Goal: Information Seeking & Learning: Learn about a topic

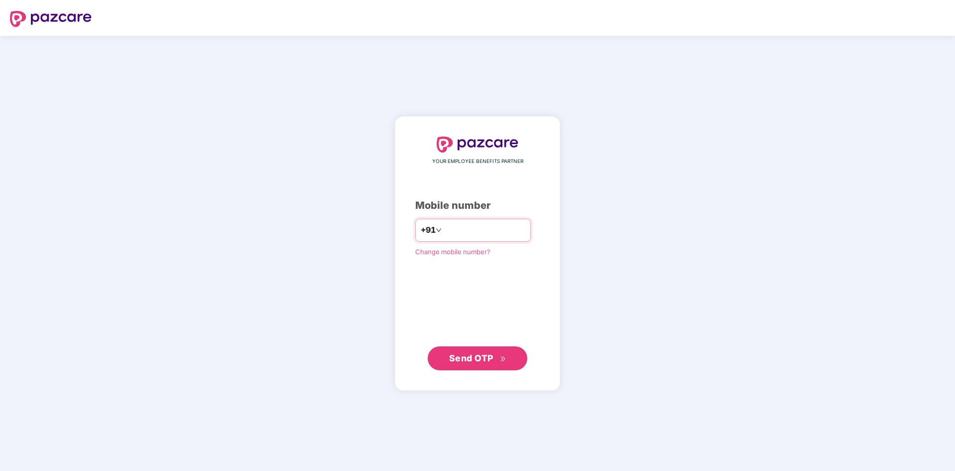
type input "**********"
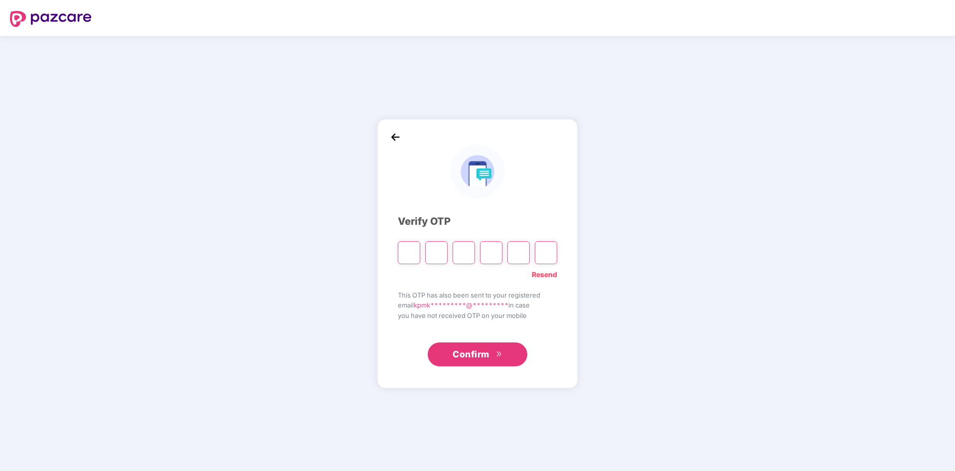
type input "*"
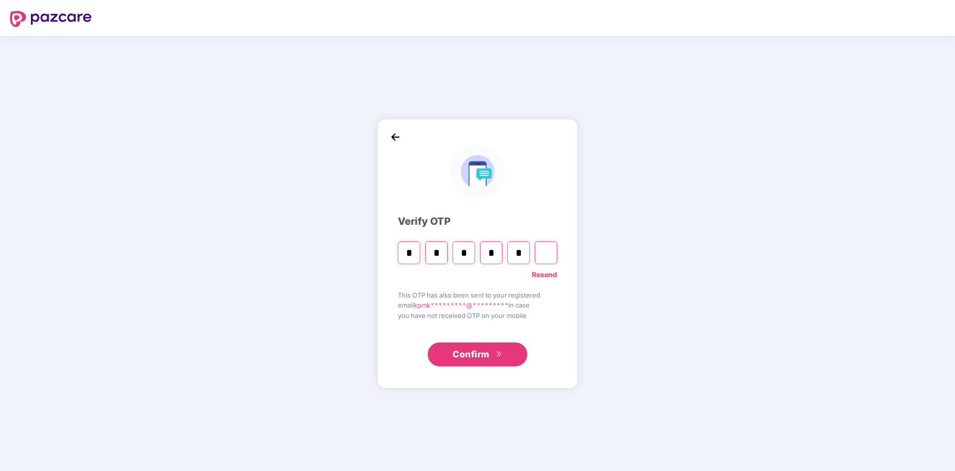
type input "*"
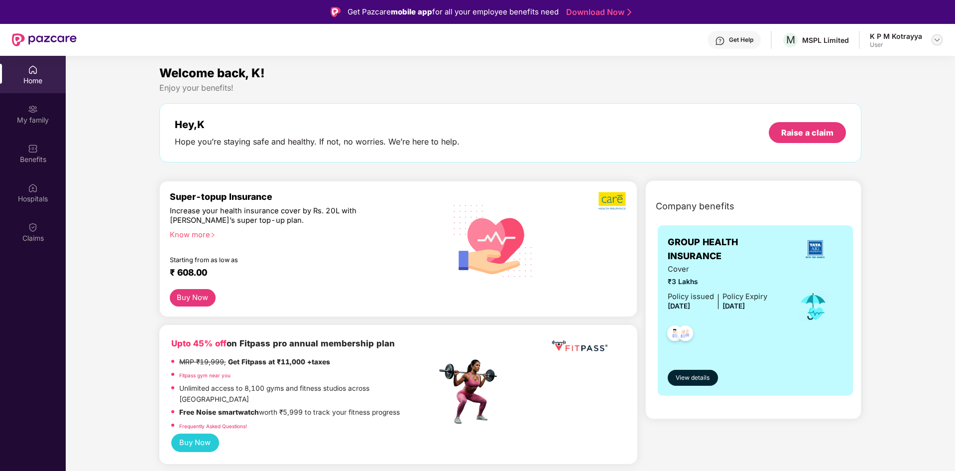
click at [936, 38] on img at bounding box center [937, 40] width 8 height 8
click at [27, 114] on div "My family" at bounding box center [33, 113] width 66 height 37
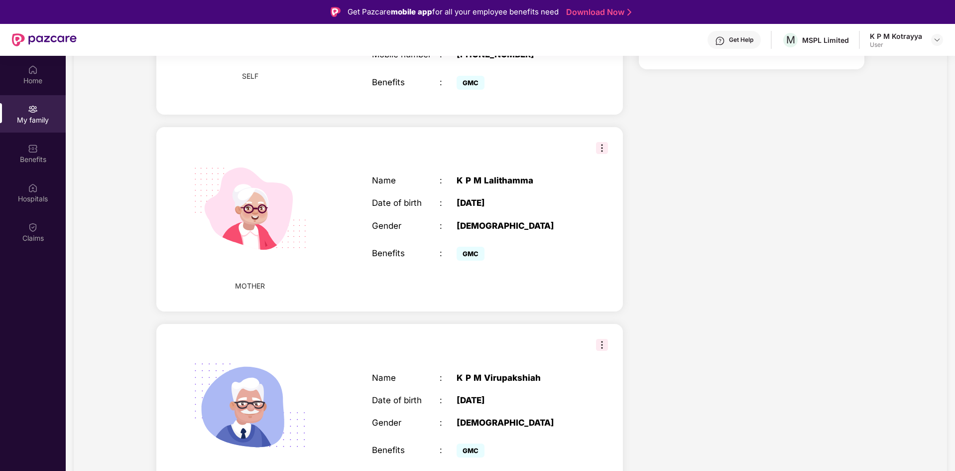
scroll to position [318, 0]
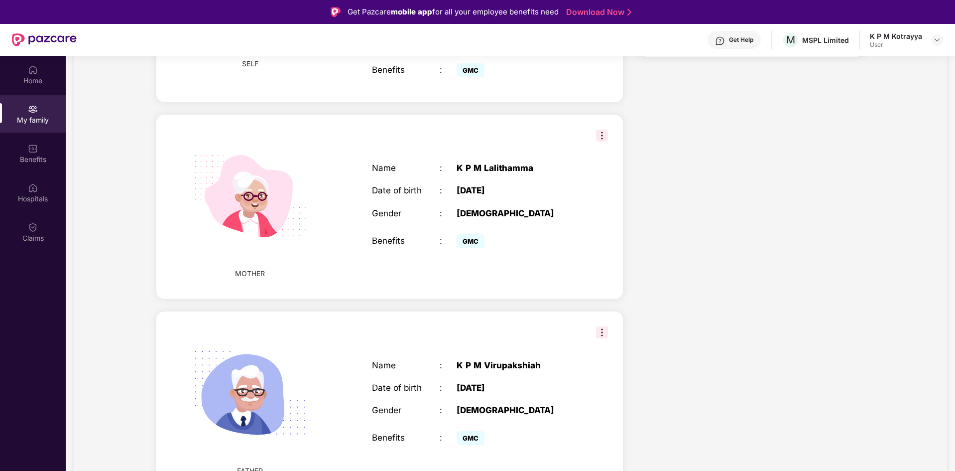
click at [602, 326] on img at bounding box center [602, 332] width 12 height 12
click at [676, 299] on div "Health Cover cover ₹3 Lakhs Policy issued [DATE] Policy Expiry [DATE] Enabled f…" at bounding box center [751, 154] width 241 height 708
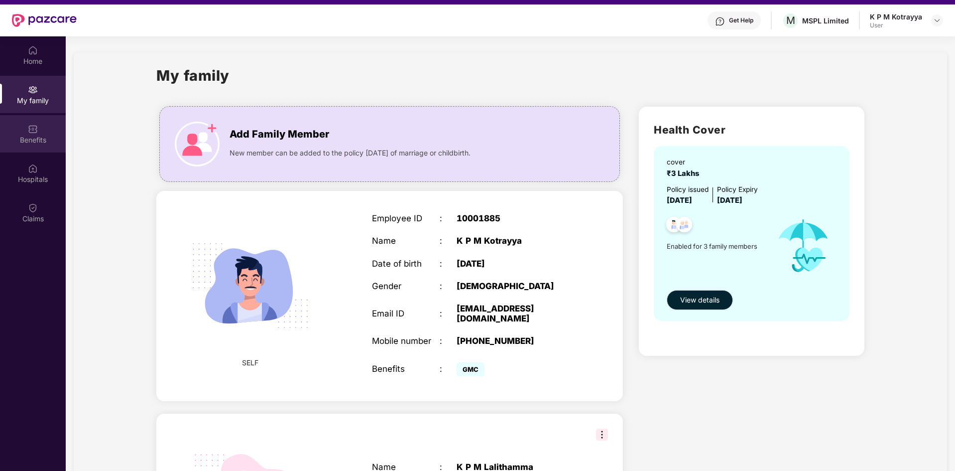
scroll to position [0, 0]
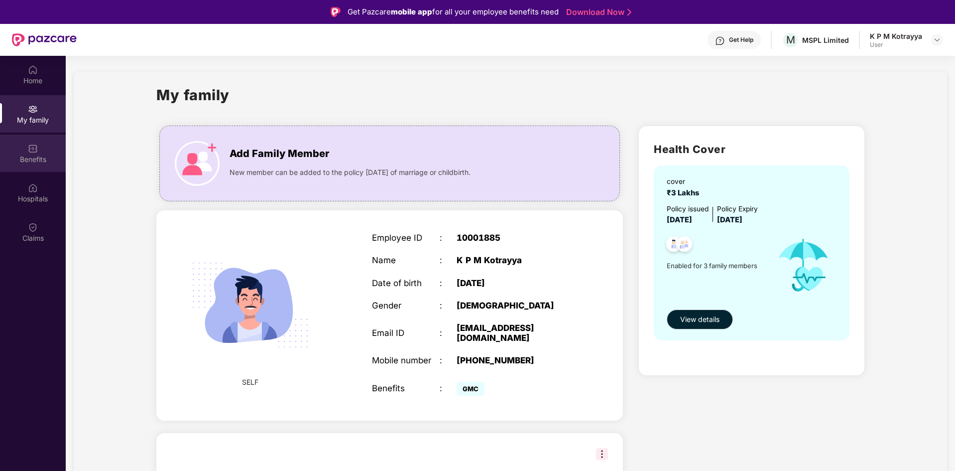
click at [41, 158] on div "Benefits" at bounding box center [33, 159] width 66 height 10
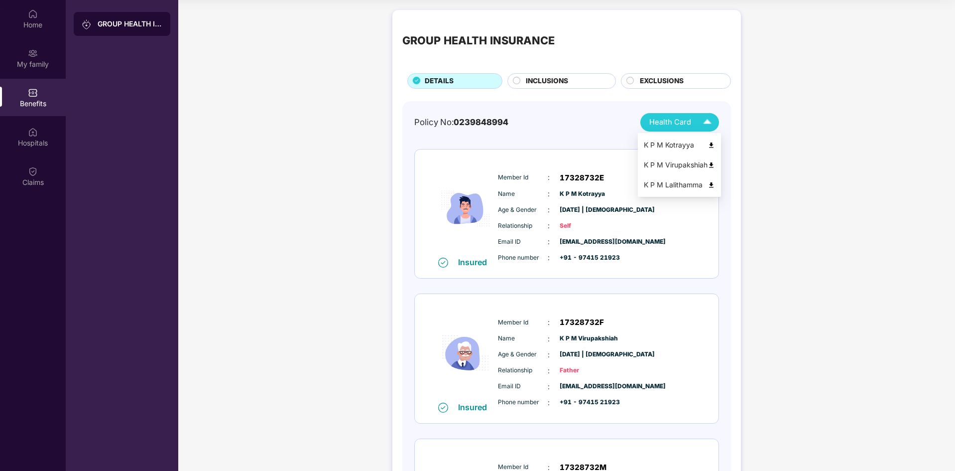
click at [679, 125] on span "Health Card" at bounding box center [670, 122] width 42 height 11
click at [762, 194] on div "GROUP HEALTH INSURANCE DETAILS INCLUSIONS EXCLUSIONS Policy No: 0239848994 Heal…" at bounding box center [566, 317] width 777 height 624
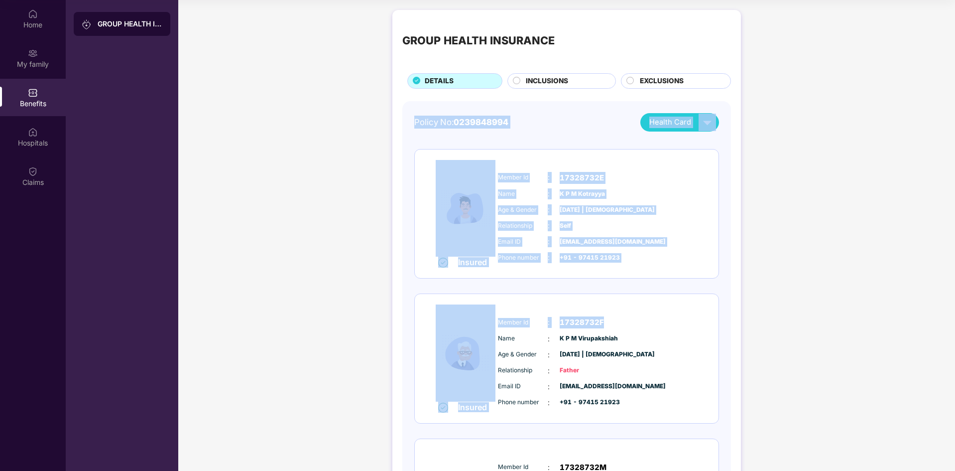
drag, startPoint x: 414, startPoint y: 121, endPoint x: 622, endPoint y: 317, distance: 285.7
click at [614, 320] on div "Policy No: 0239848994 Health Card Insured Member Id : 17328732E Name : [PERSON_…" at bounding box center [566, 348] width 305 height 470
click at [690, 269] on div "Insured Member Id : 17328732E Name : [PERSON_NAME] Age & Gender : [DATE] | [DEM…" at bounding box center [567, 213] width 304 height 129
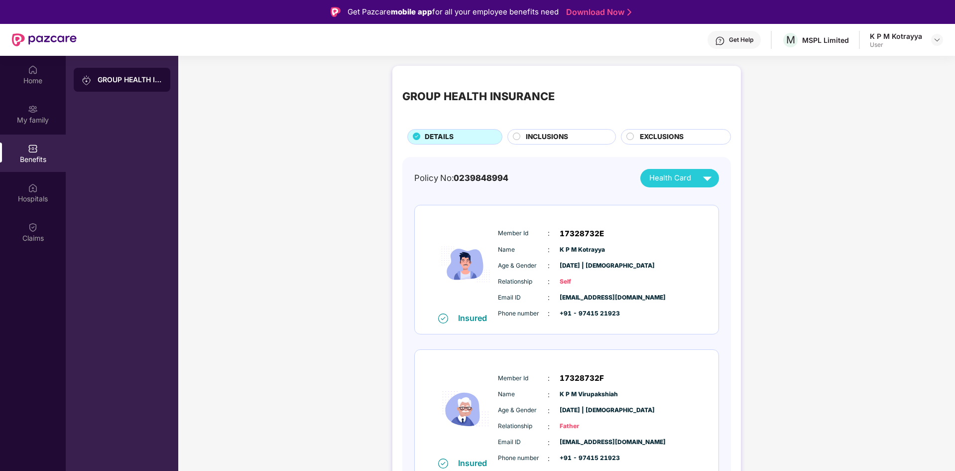
click at [526, 136] on span "INCLUSIONS" at bounding box center [547, 136] width 42 height 11
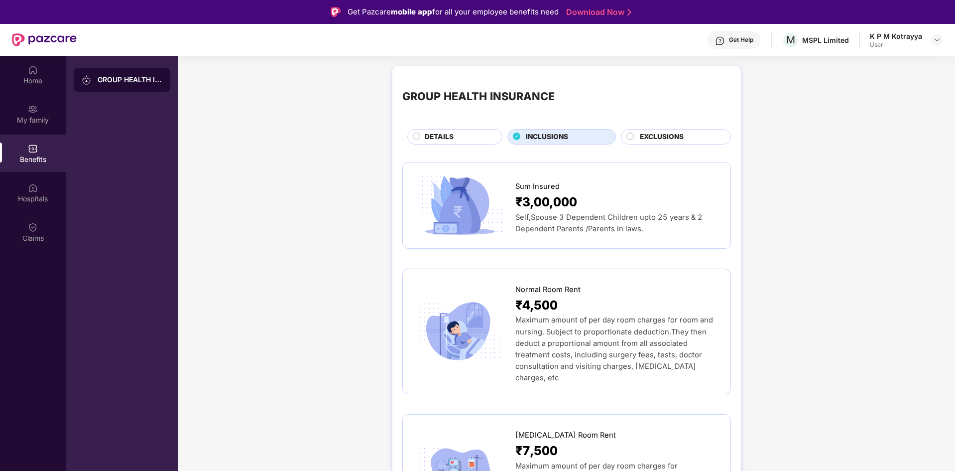
click at [669, 137] on span "EXCLUSIONS" at bounding box center [662, 136] width 44 height 11
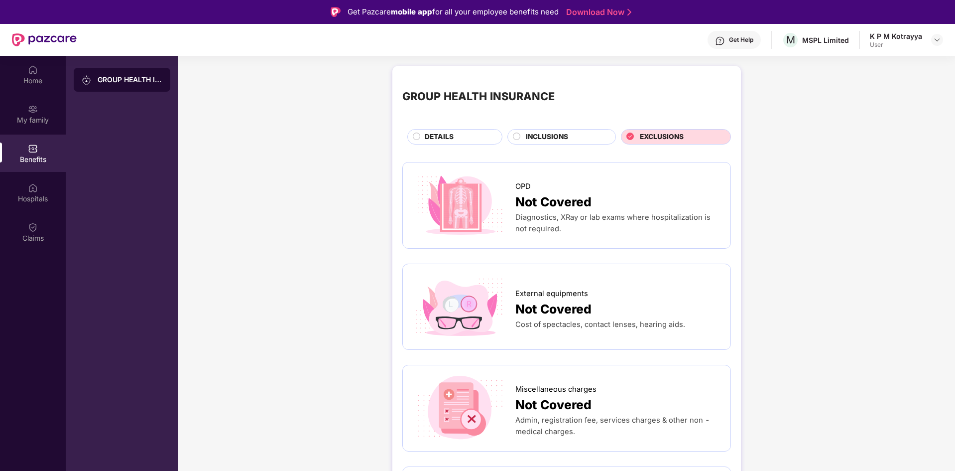
click at [568, 131] on span "INCLUSIONS" at bounding box center [547, 136] width 42 height 11
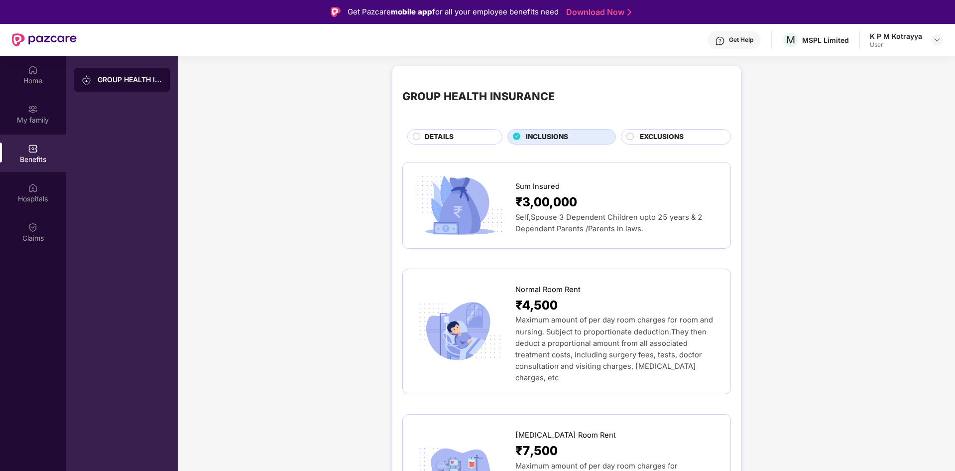
click at [465, 139] on div "DETAILS" at bounding box center [458, 137] width 77 height 12
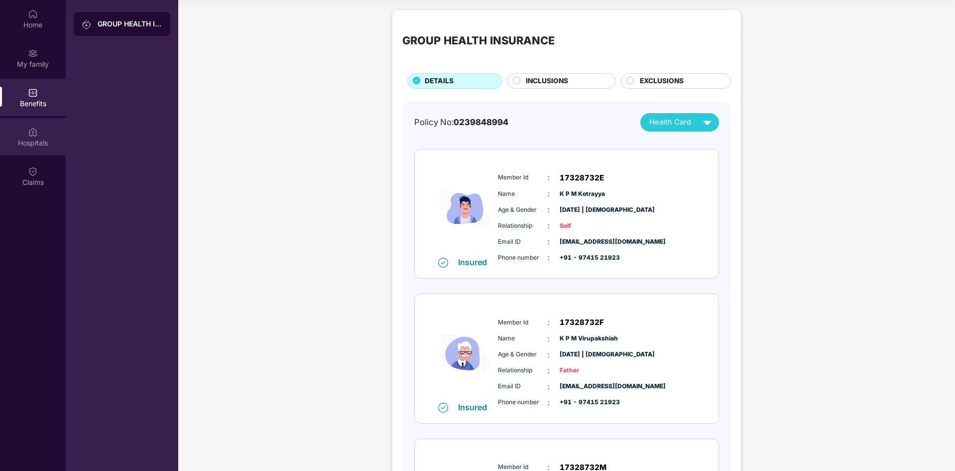
click at [33, 138] on div "Hospitals" at bounding box center [33, 143] width 66 height 10
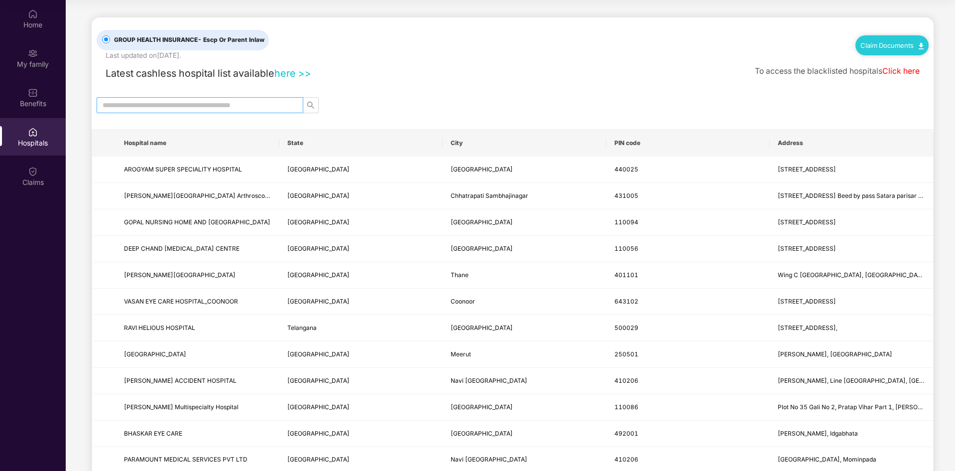
click at [200, 104] on input "text" at bounding box center [196, 105] width 187 height 11
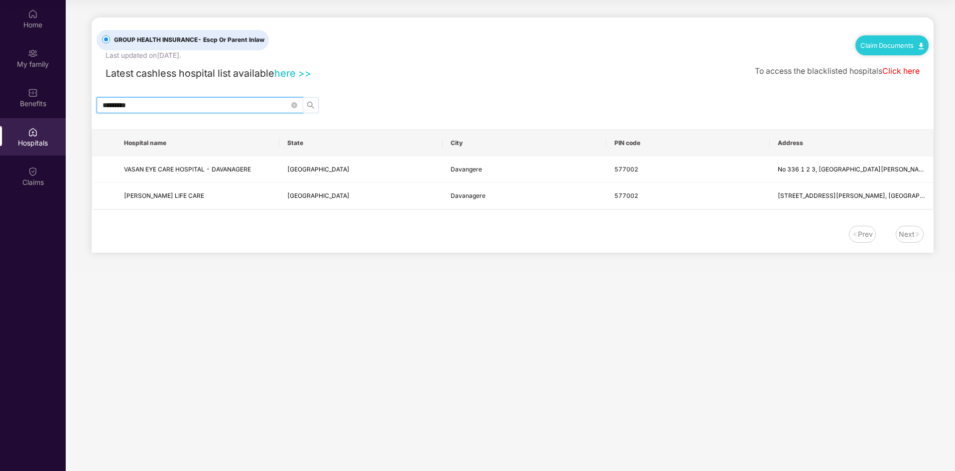
type input "**********"
drag, startPoint x: 169, startPoint y: 107, endPoint x: 0, endPoint y: 103, distance: 168.8
click at [5, 105] on div "**********" at bounding box center [477, 235] width 955 height 471
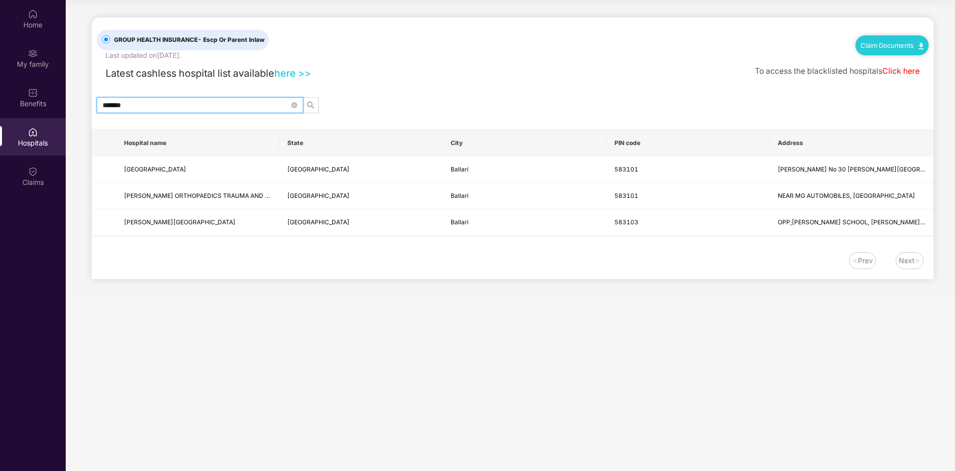
drag, startPoint x: 246, startPoint y: 104, endPoint x: 95, endPoint y: 105, distance: 151.4
click at [95, 105] on div "*******" at bounding box center [513, 105] width 842 height 16
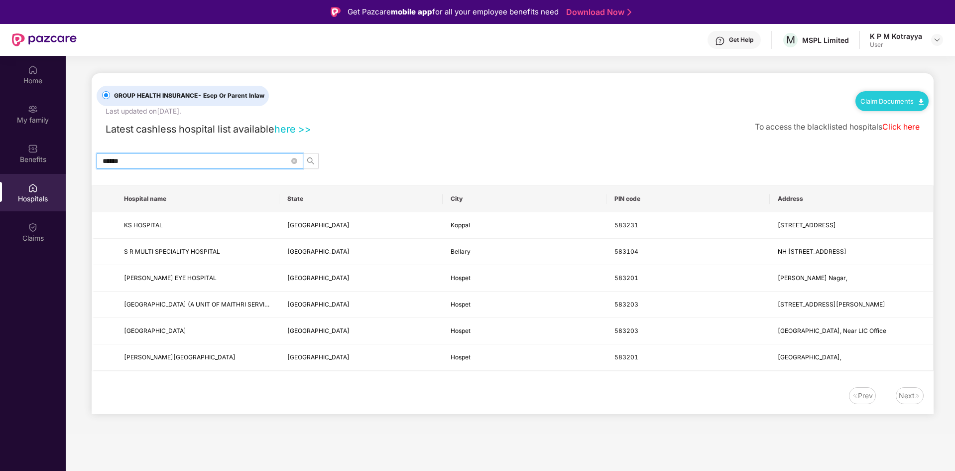
click at [223, 157] on input "******" at bounding box center [196, 160] width 187 height 11
type input "******"
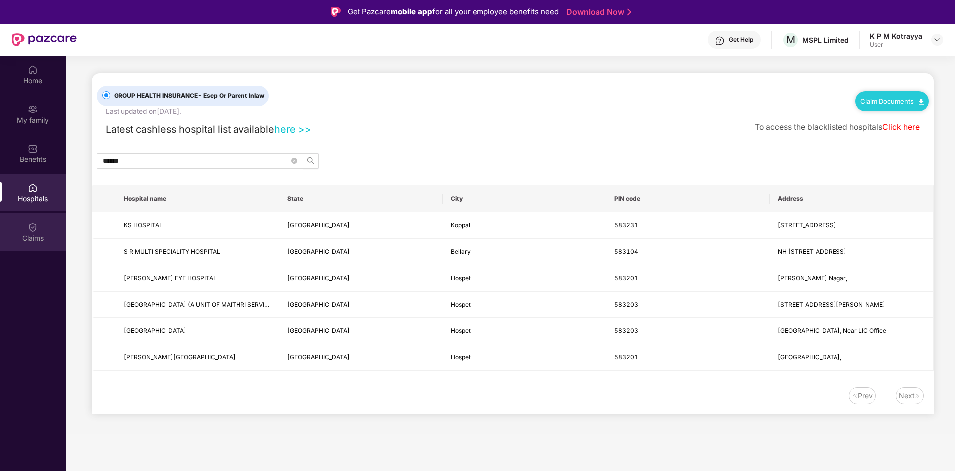
click at [29, 233] on div "Claims" at bounding box center [33, 238] width 66 height 10
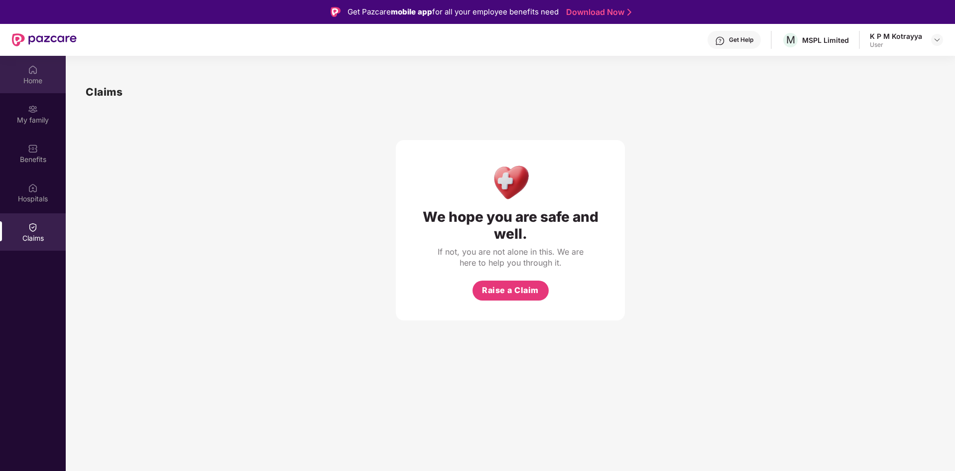
click at [27, 80] on div "Home" at bounding box center [33, 81] width 66 height 10
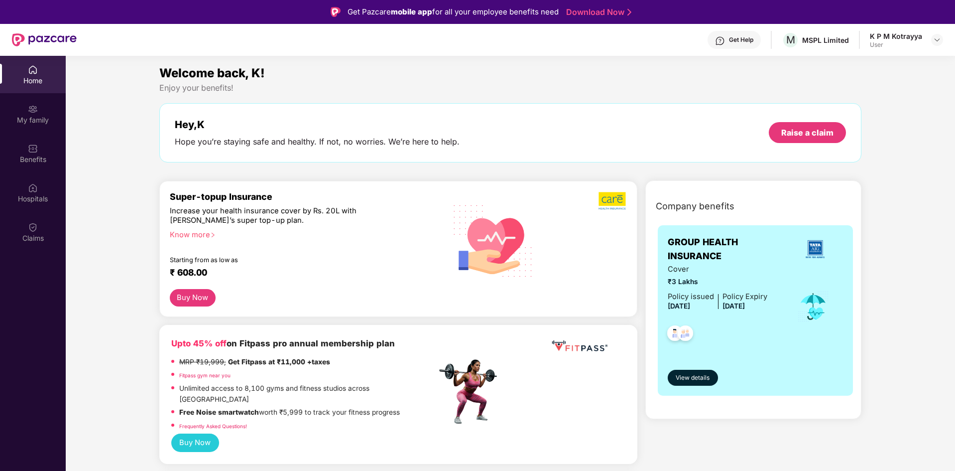
click at [177, 299] on button "Buy Now" at bounding box center [193, 297] width 46 height 17
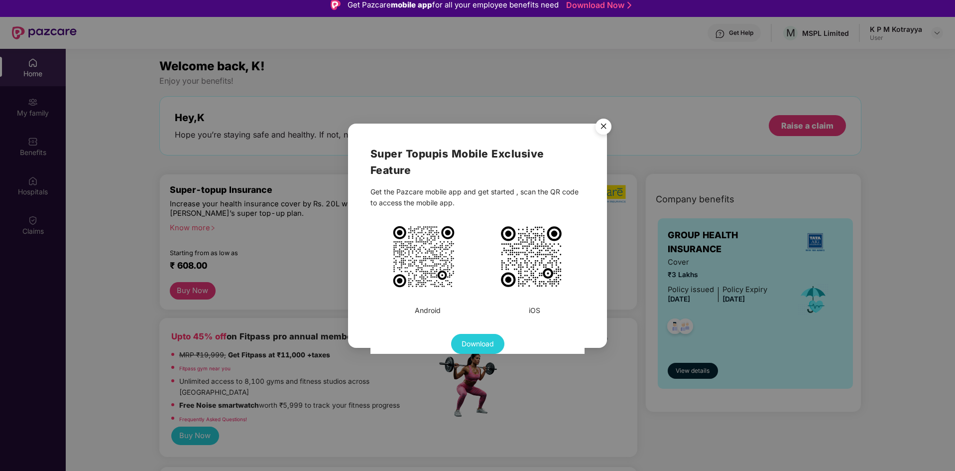
scroll to position [56, 0]
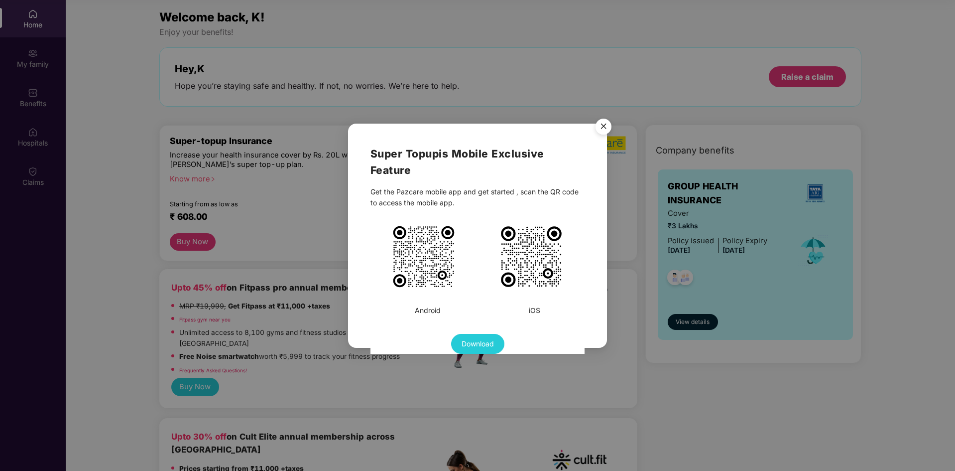
click at [601, 124] on img "Close" at bounding box center [604, 128] width 28 height 28
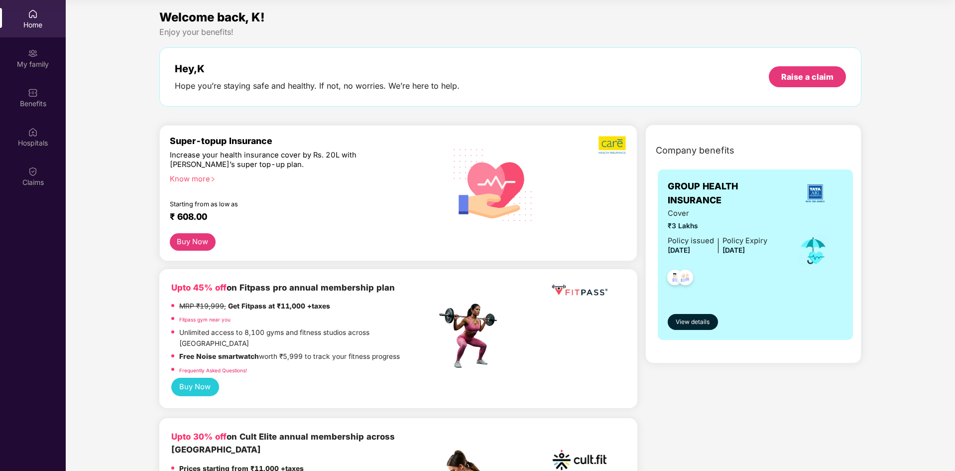
click at [317, 181] on div "Know more" at bounding box center [300, 177] width 261 height 7
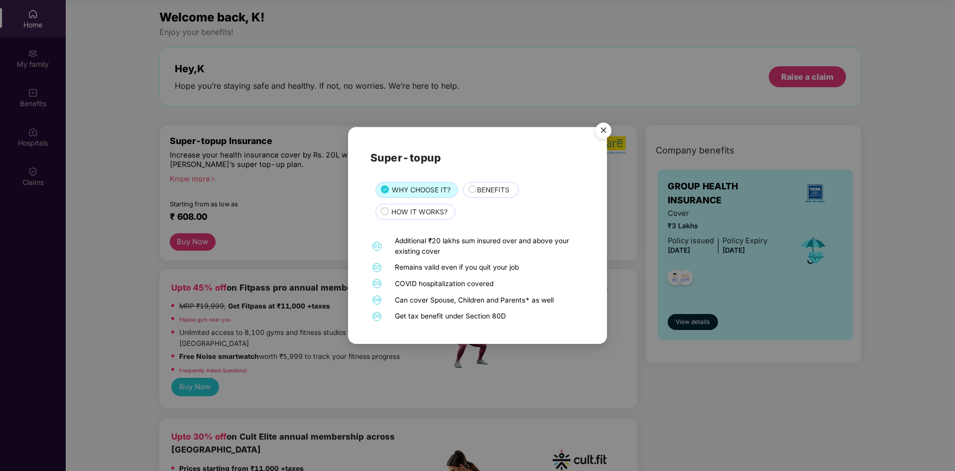
click at [208, 181] on div "Super-topup WHY CHOOSE IT? BENEFITS HOW IT WORKS? 01 Additional ₹20 lakhs sum i…" at bounding box center [477, 235] width 955 height 471
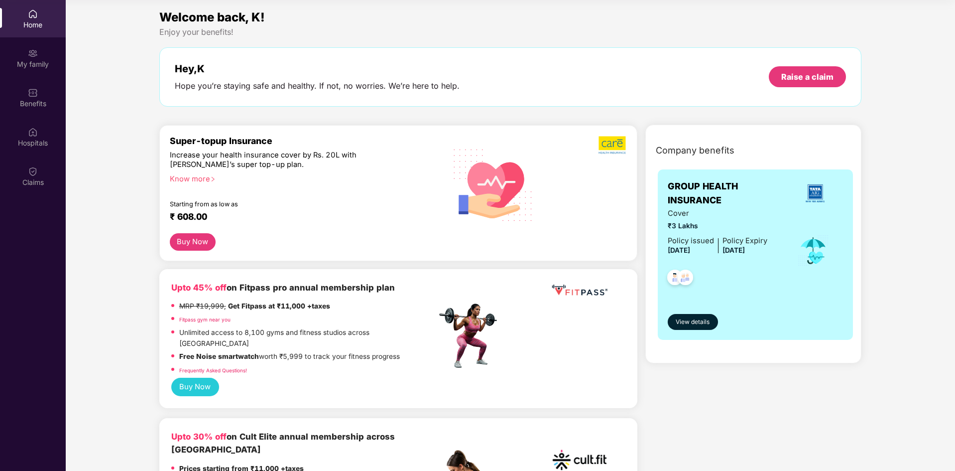
click at [208, 181] on div "Know more" at bounding box center [300, 177] width 261 height 7
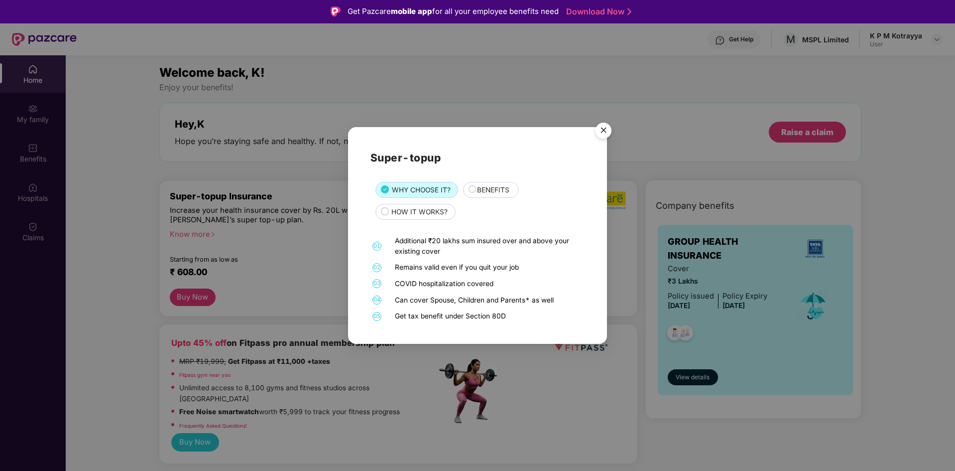
scroll to position [0, 0]
click at [493, 190] on span "BENEFITS" at bounding box center [493, 190] width 32 height 11
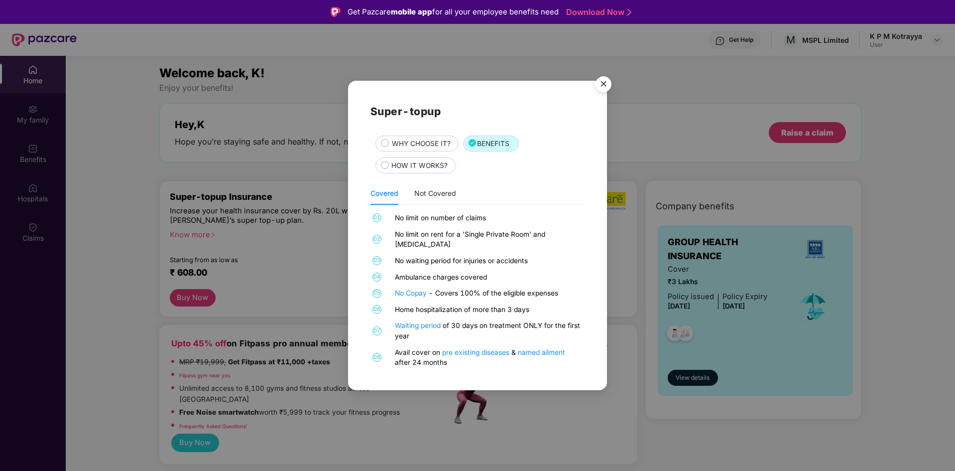
click at [411, 168] on span "HOW IT WORKS?" at bounding box center [419, 165] width 56 height 11
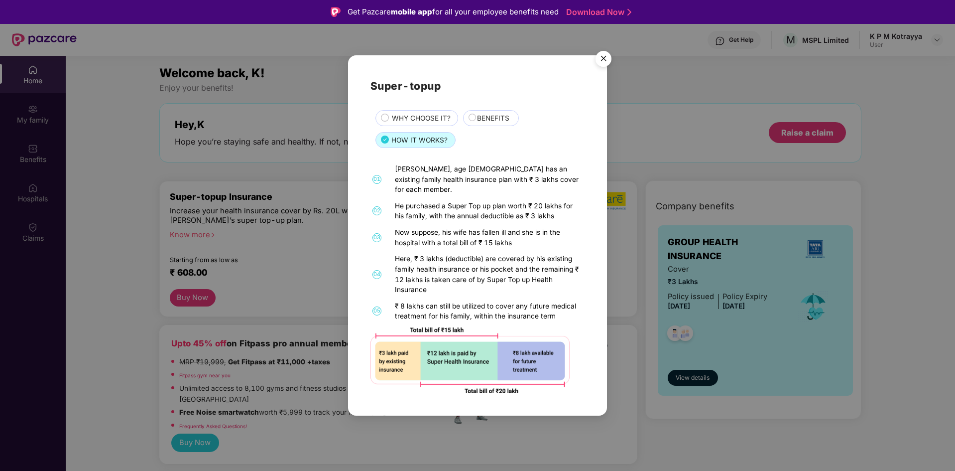
click at [605, 63] on img "Close" at bounding box center [604, 60] width 28 height 28
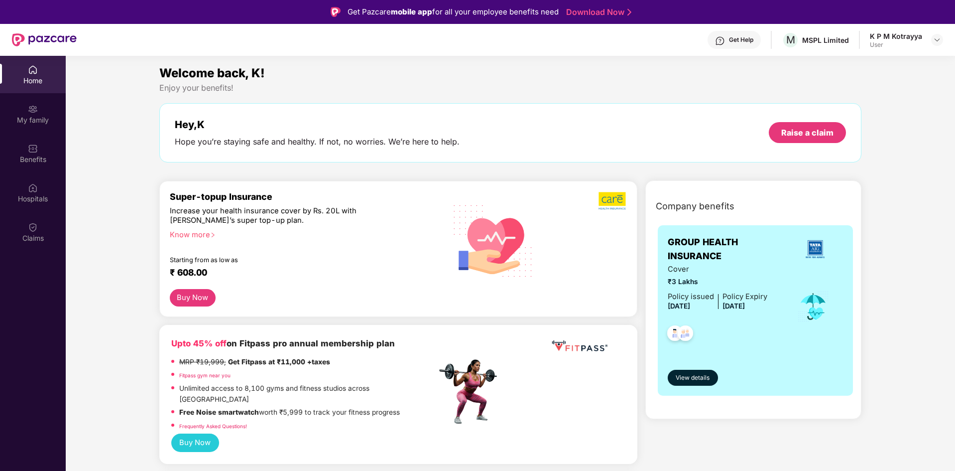
click at [207, 234] on div "Know more" at bounding box center [300, 233] width 261 height 7
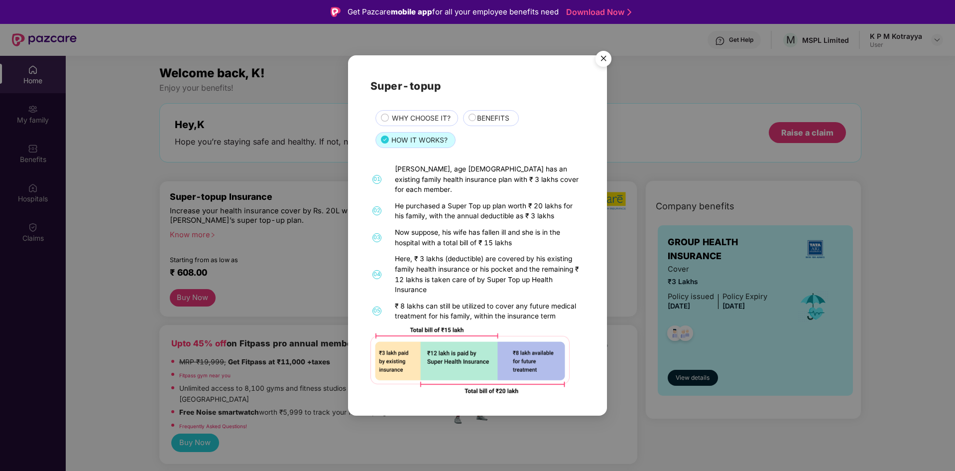
click at [416, 125] on div "WHY CHOOSE IT?" at bounding box center [420, 119] width 66 height 12
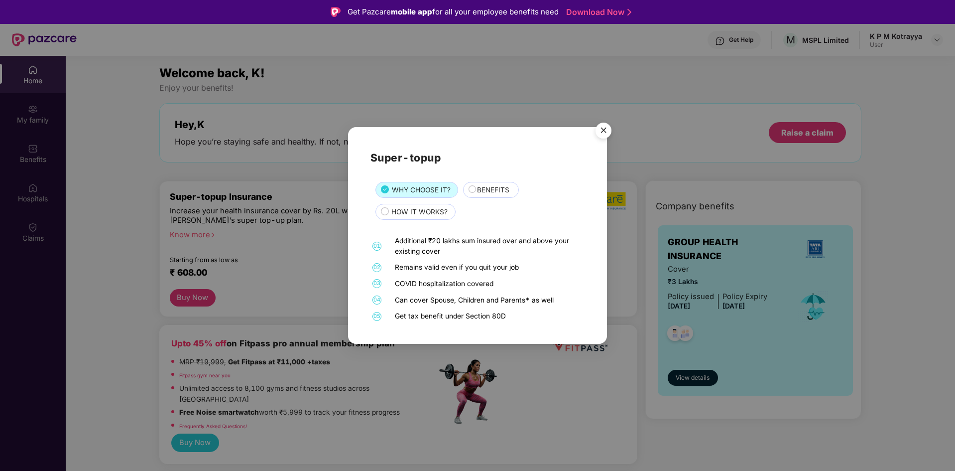
click at [491, 186] on span "BENEFITS" at bounding box center [493, 190] width 32 height 11
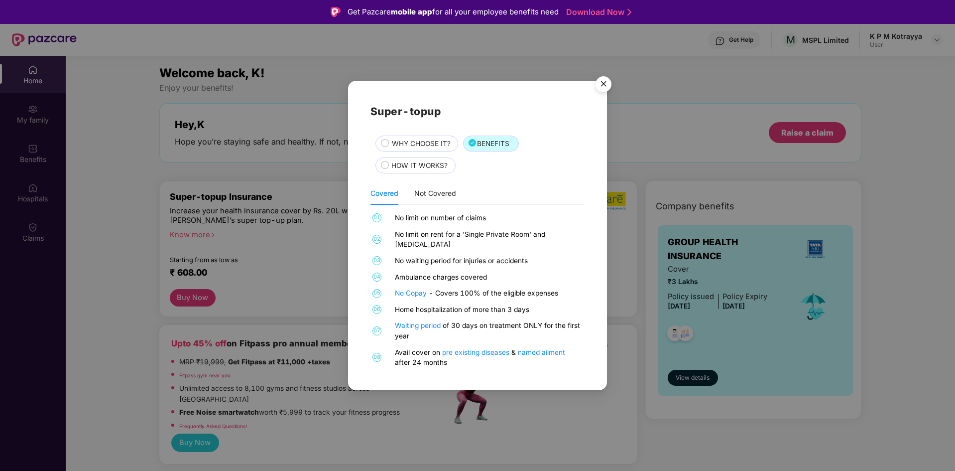
click at [424, 171] on span "HOW IT WORKS?" at bounding box center [419, 165] width 56 height 11
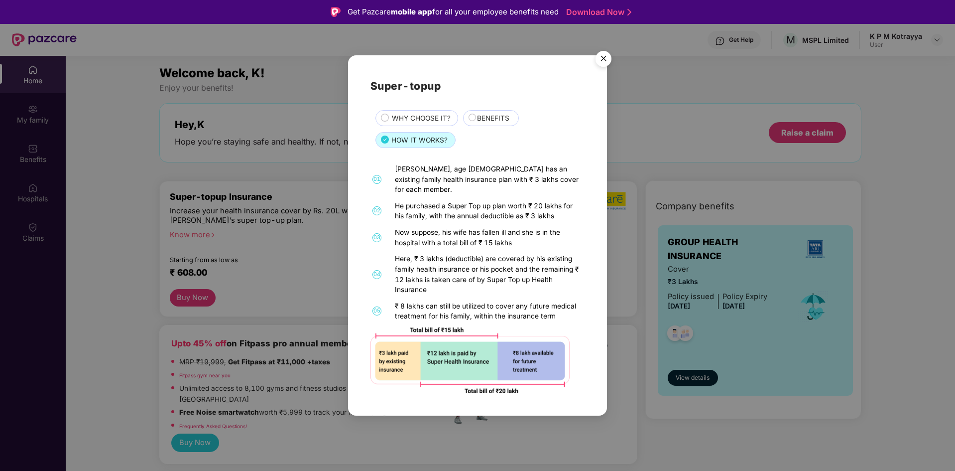
click at [473, 123] on div "BENEFITS" at bounding box center [492, 119] width 41 height 12
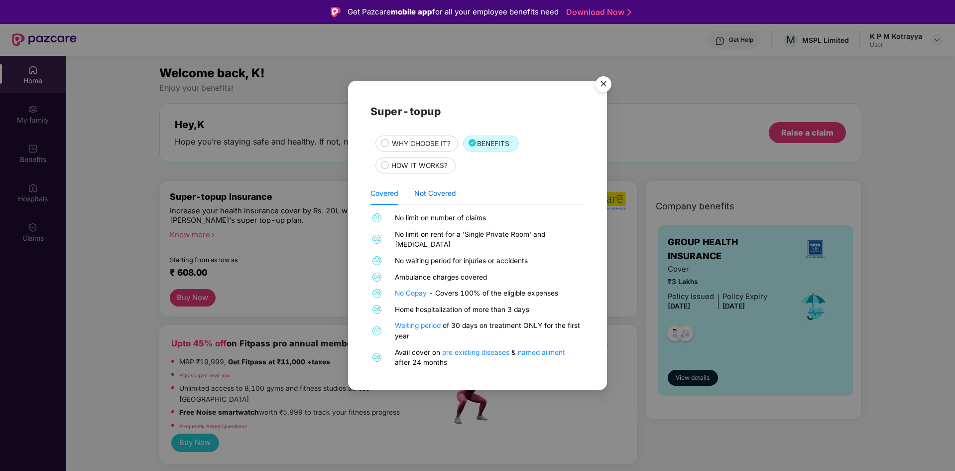
click at [439, 199] on div "Not Covered" at bounding box center [435, 193] width 42 height 11
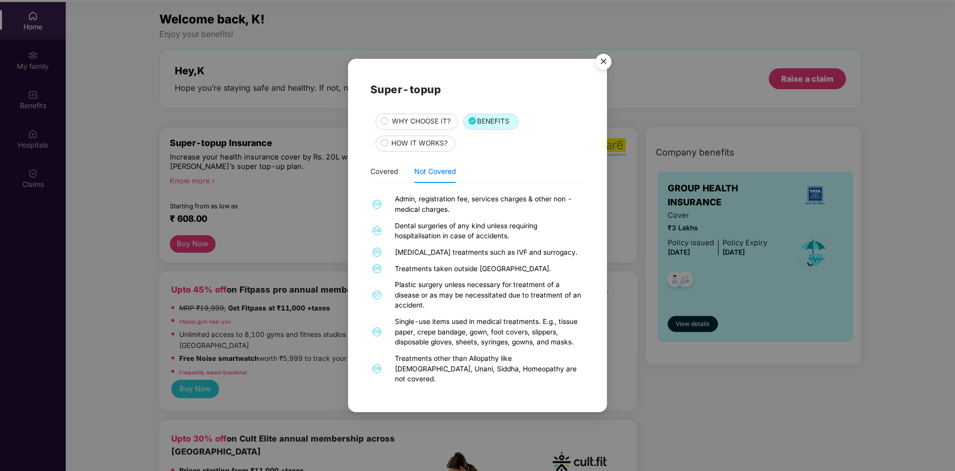
scroll to position [56, 0]
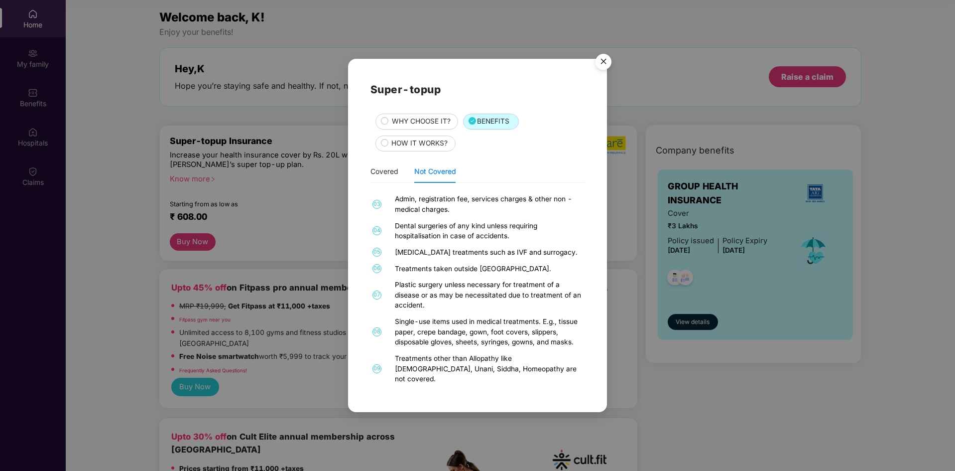
click at [420, 140] on span "HOW IT WORKS?" at bounding box center [419, 143] width 56 height 11
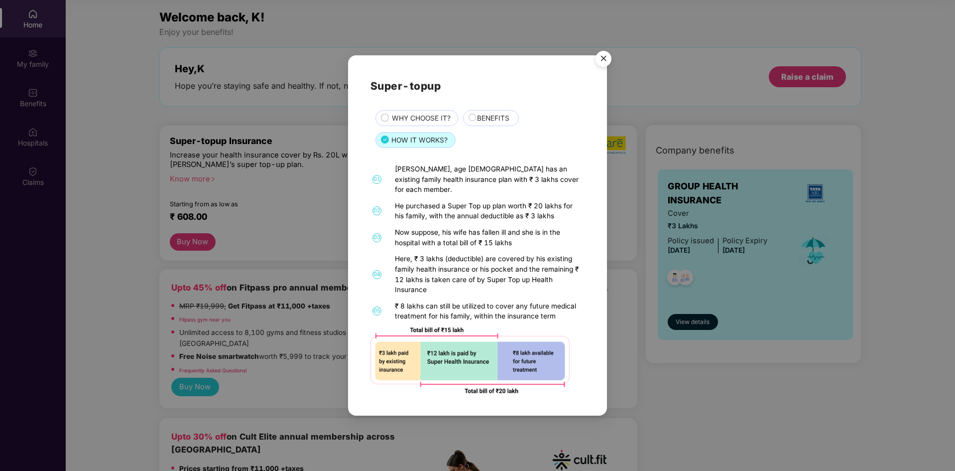
click at [425, 117] on div "WHY CHOOSE IT?" at bounding box center [416, 118] width 83 height 16
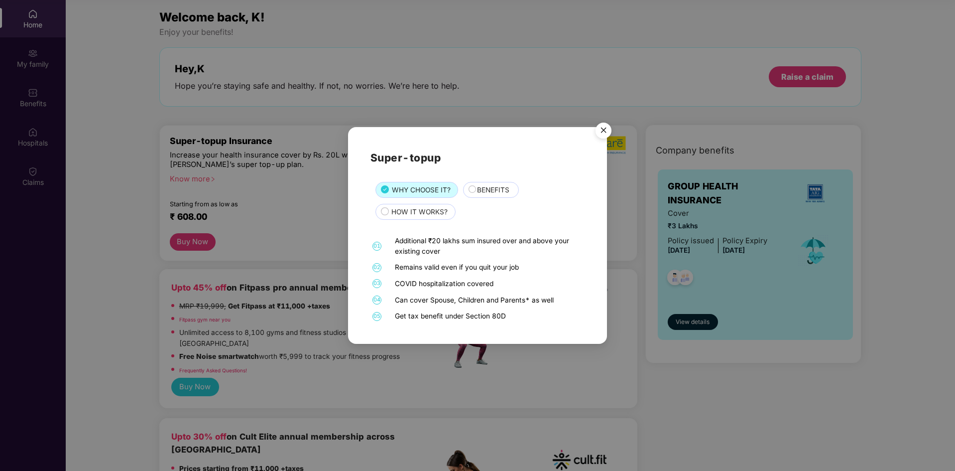
click at [444, 211] on span "HOW IT WORKS?" at bounding box center [419, 212] width 56 height 11
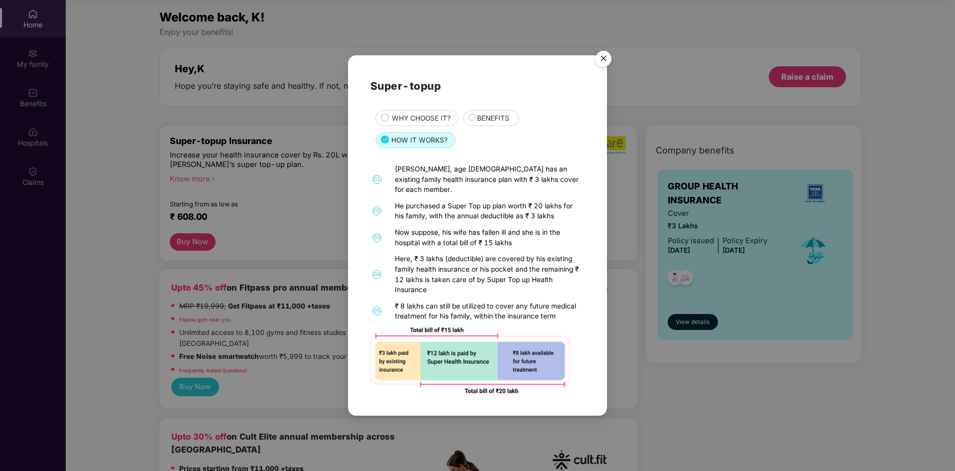
click at [476, 120] on div "BENEFITS" at bounding box center [492, 119] width 41 height 12
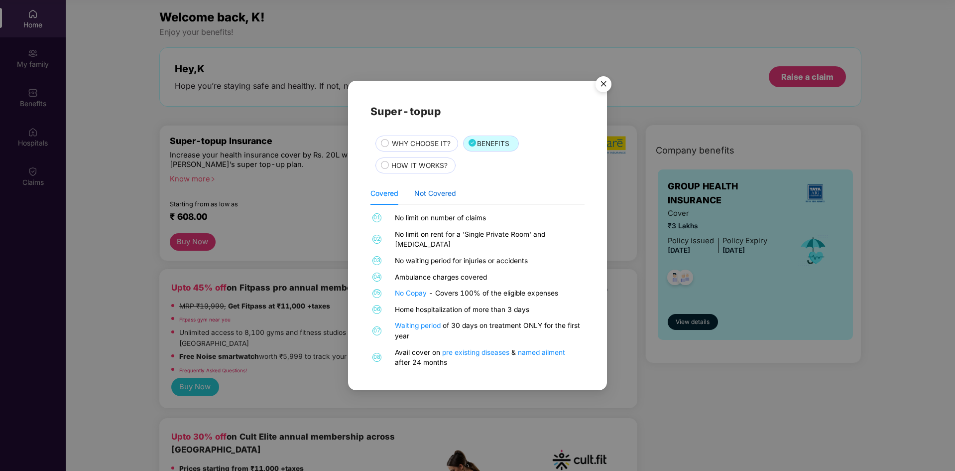
click at [439, 195] on div "Not Covered" at bounding box center [435, 193] width 42 height 11
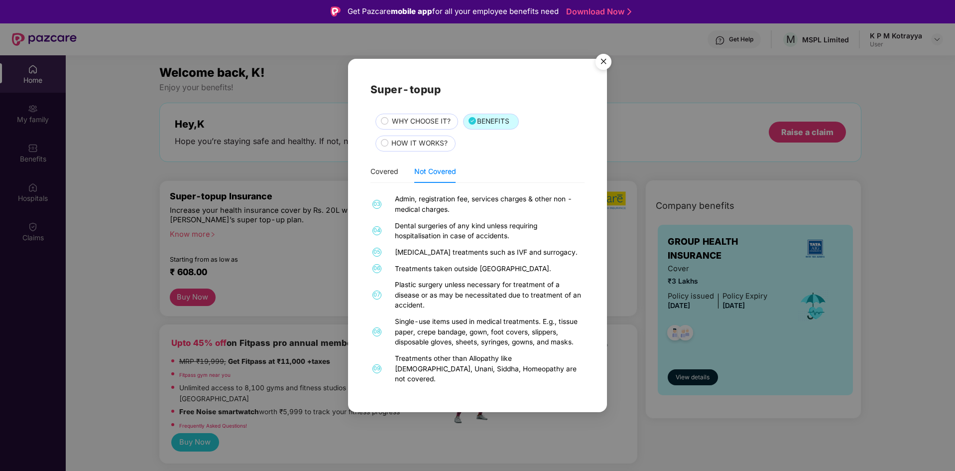
scroll to position [0, 0]
click at [601, 62] on img "Close" at bounding box center [604, 63] width 28 height 28
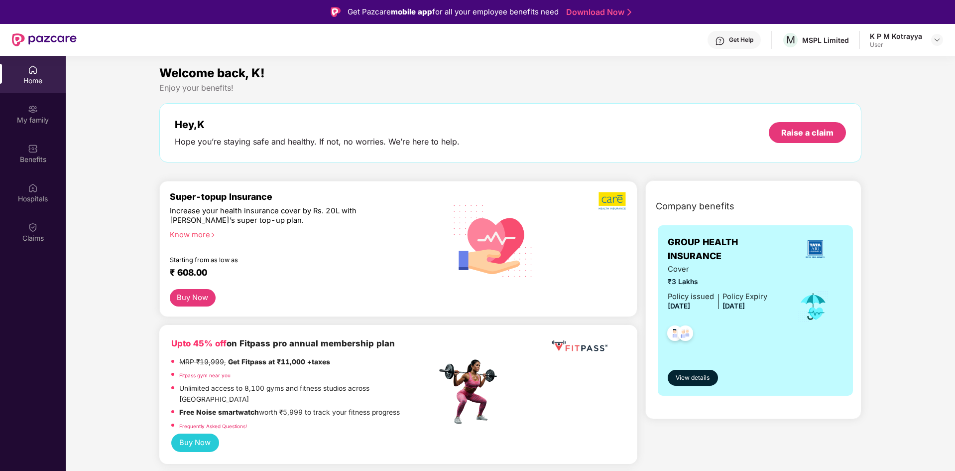
click at [940, 46] on div "K P M Kotrayya User" at bounding box center [906, 39] width 73 height 17
click at [939, 42] on img at bounding box center [937, 40] width 8 height 8
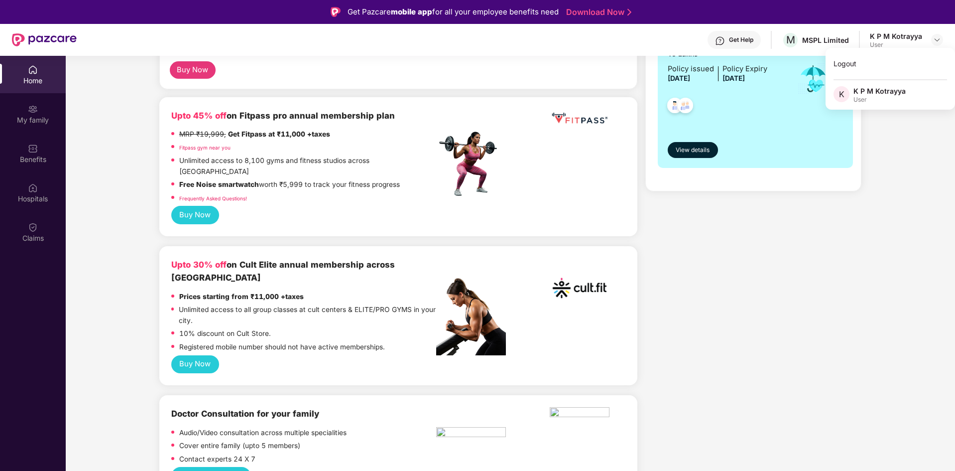
scroll to position [50, 0]
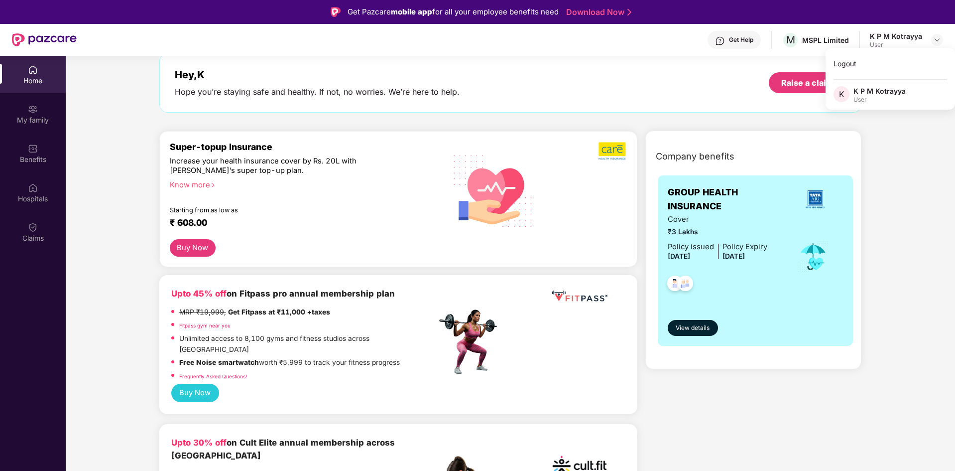
click at [305, 197] on div "Super-topup Insurance Increase your health insurance cover by Rs. 20L with [PER…" at bounding box center [303, 190] width 267 height 98
click at [226, 156] on div "Increase your health insurance cover by Rs. 20L with [PERSON_NAME]’s super top-…" at bounding box center [282, 165] width 224 height 19
click at [234, 143] on div "Super-topup Insurance" at bounding box center [303, 146] width 267 height 10
click at [203, 187] on div "Know more" at bounding box center [300, 183] width 261 height 7
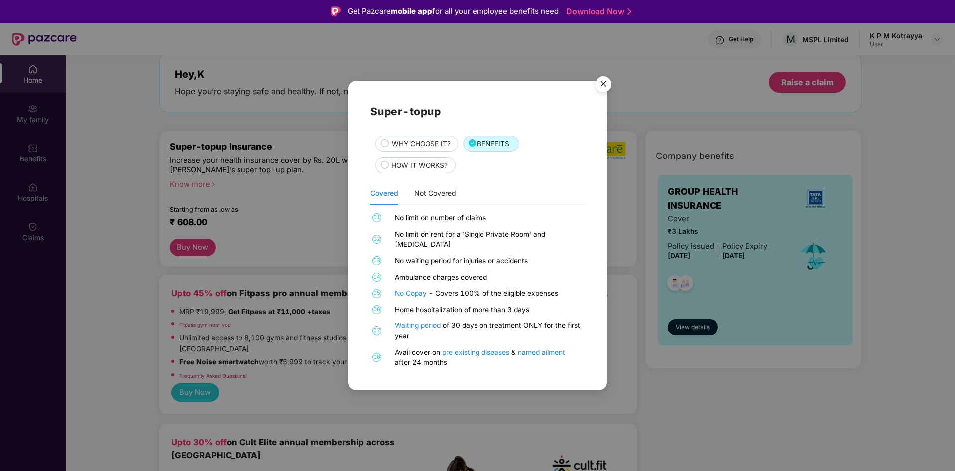
scroll to position [0, 0]
click at [456, 149] on div "WHY CHOOSE IT?" at bounding box center [416, 143] width 83 height 16
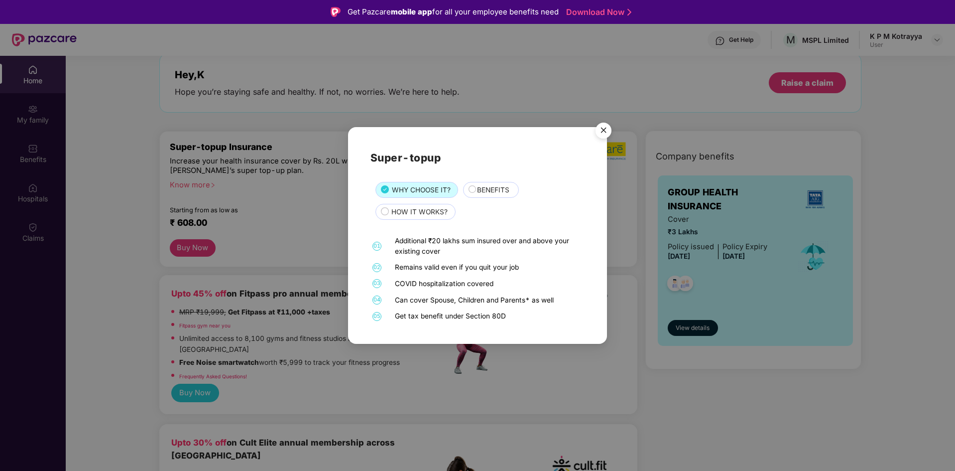
click at [433, 215] on span "HOW IT WORKS?" at bounding box center [419, 212] width 56 height 11
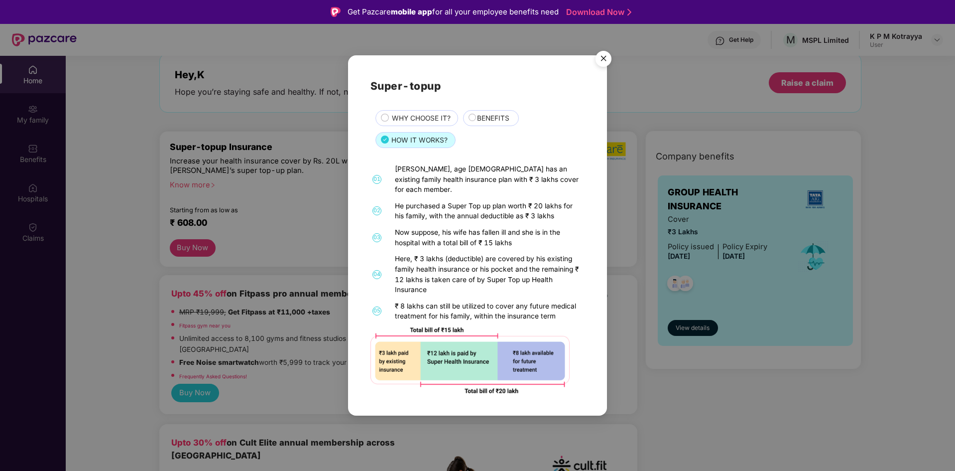
click at [599, 62] on img "Close" at bounding box center [604, 60] width 28 height 28
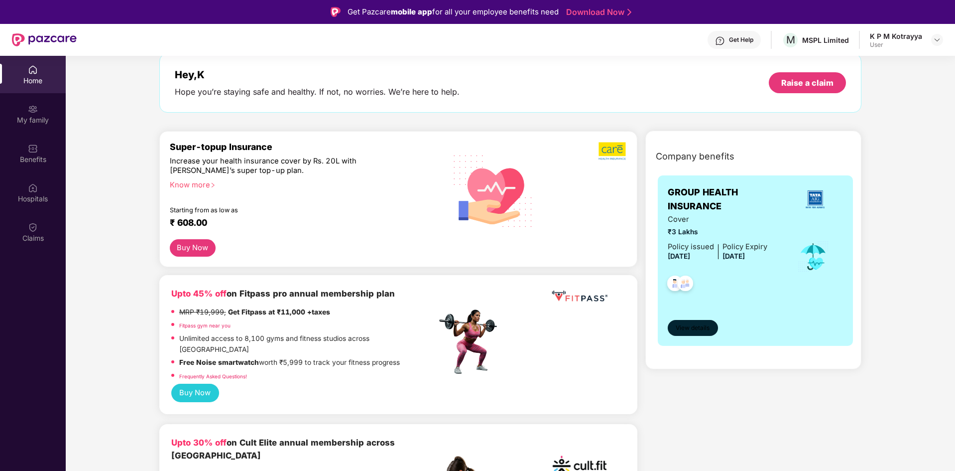
click at [703, 330] on span "View details" at bounding box center [693, 327] width 34 height 9
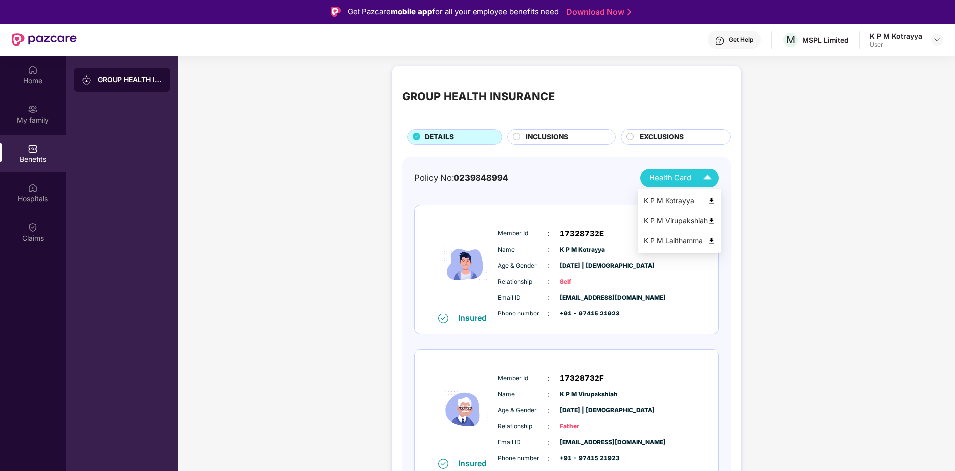
click at [681, 174] on span "Health Card" at bounding box center [670, 177] width 42 height 11
click at [376, 164] on div "GROUP HEALTH INSURANCE DETAILS INCLUSIONS EXCLUSIONS Policy No: 0239848994 Heal…" at bounding box center [566, 373] width 777 height 624
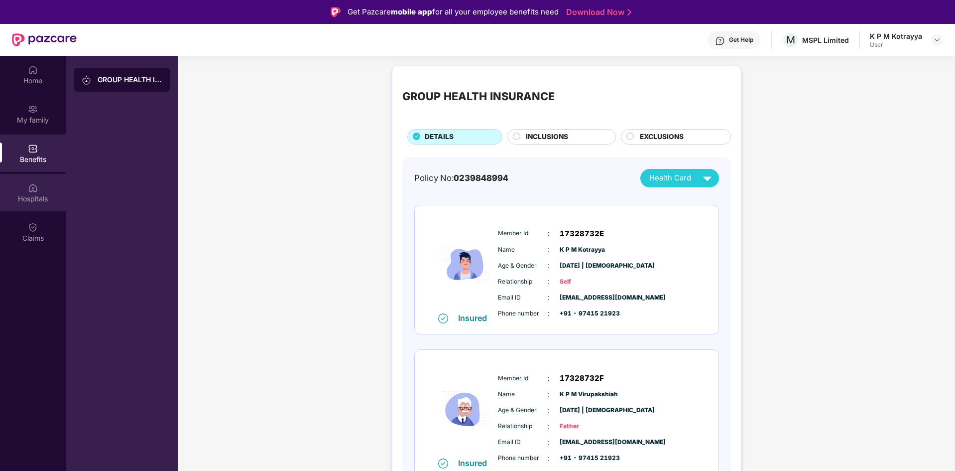
click at [59, 190] on div "Hospitals" at bounding box center [33, 192] width 66 height 37
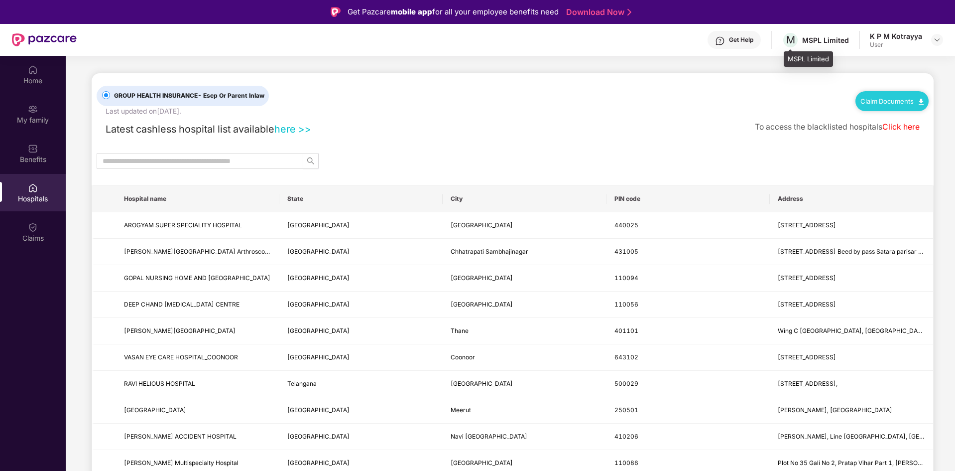
click at [829, 42] on div "MSPL Limited" at bounding box center [825, 39] width 47 height 9
click at [790, 41] on span "M" at bounding box center [790, 40] width 9 height 12
click at [940, 38] on img at bounding box center [937, 40] width 8 height 8
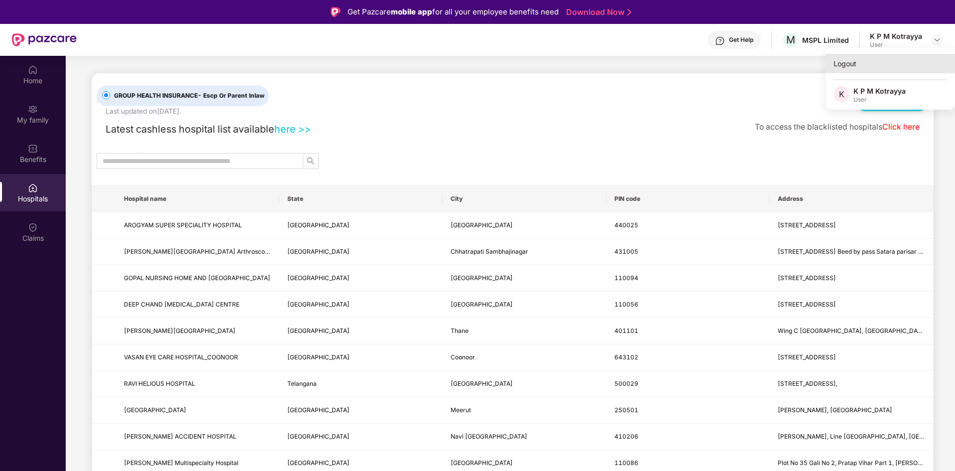
click at [848, 67] on div "Logout" at bounding box center [890, 63] width 129 height 19
